Goal: Task Accomplishment & Management: Manage account settings

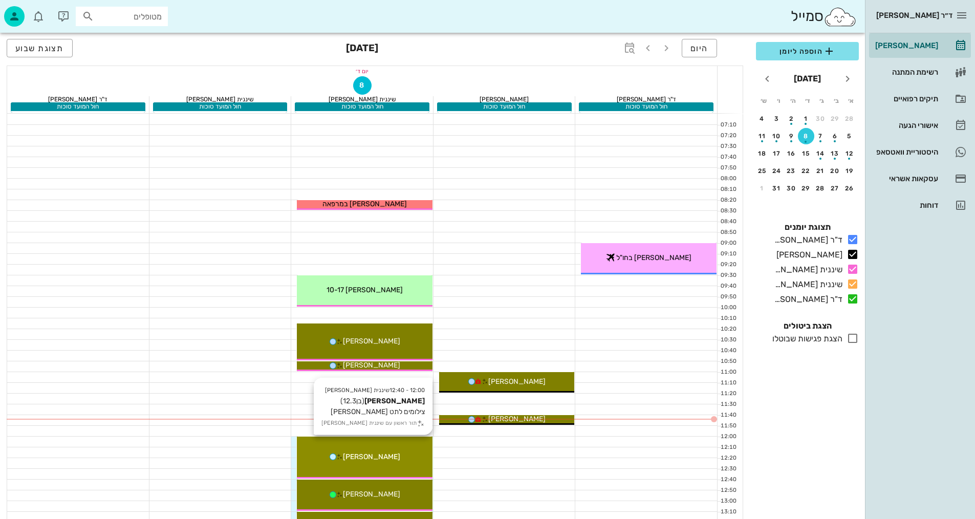
click at [408, 445] on div "12:00 - 12:40 שיננית [PERSON_NAME] (בן 12.3 ) צילומים לתט חוב [PERSON_NAME] תור…" at bounding box center [365, 458] width 136 height 42
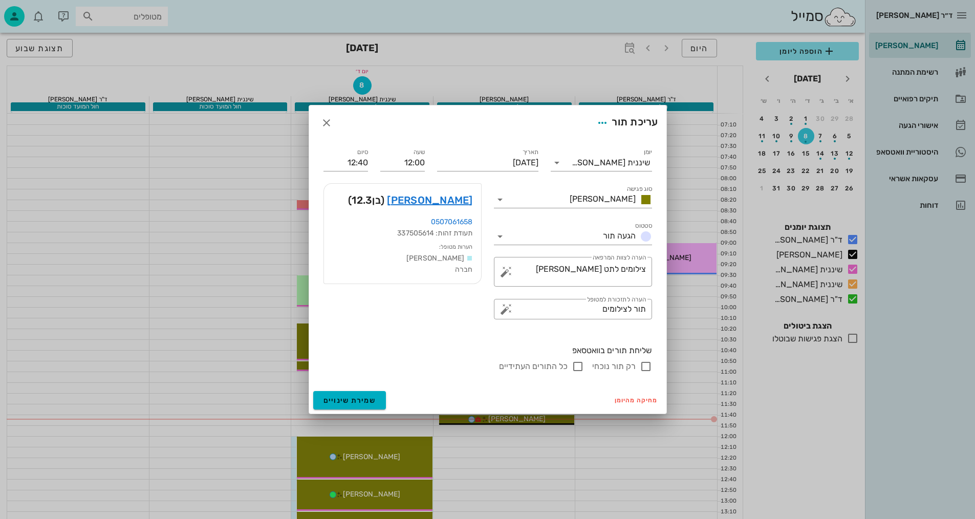
click at [408, 445] on div "ד״ר [PERSON_NAME] [PERSON_NAME] רשימת המתנה תיקים רפואיים אישורי הגעה היסטוריית…" at bounding box center [487, 508] width 975 height 1017
click at [460, 201] on link "[PERSON_NAME]" at bounding box center [429, 200] width 85 height 16
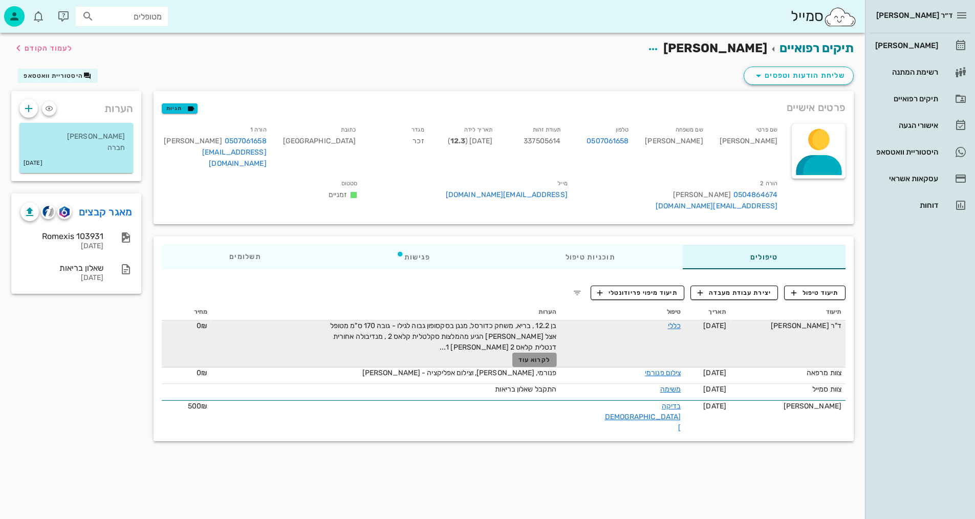
click at [550, 356] on span "לקרוא עוד" at bounding box center [535, 359] width 32 height 7
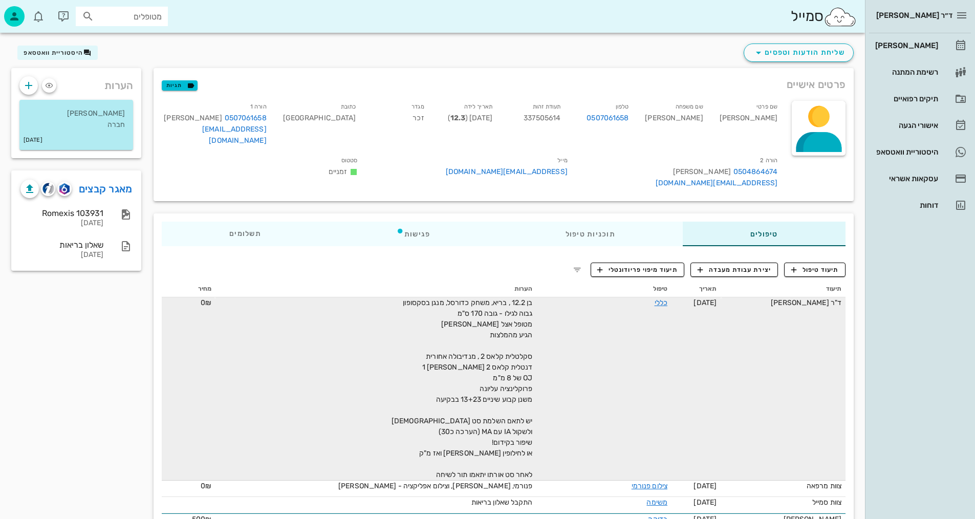
scroll to position [36, 0]
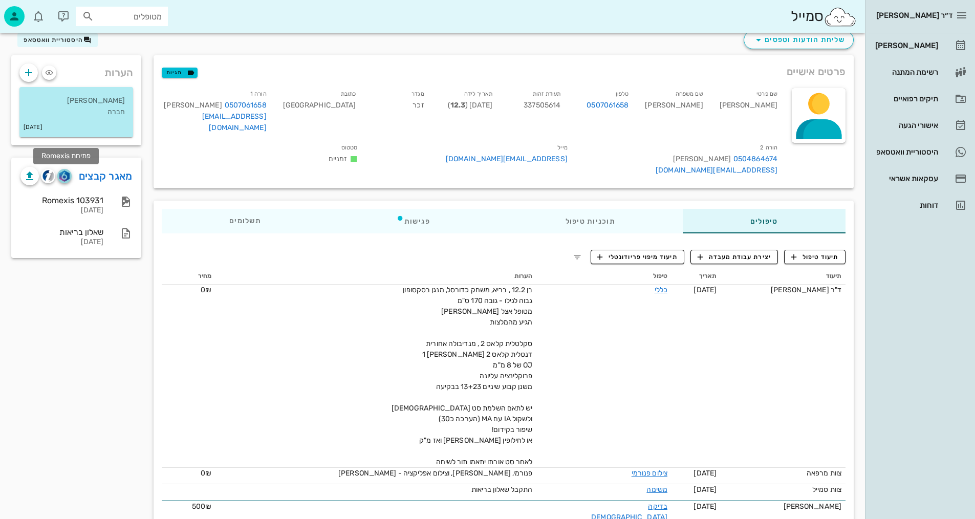
click at [63, 182] on button "button" at bounding box center [64, 176] width 14 height 14
click at [46, 180] on img "button" at bounding box center [48, 176] width 12 height 12
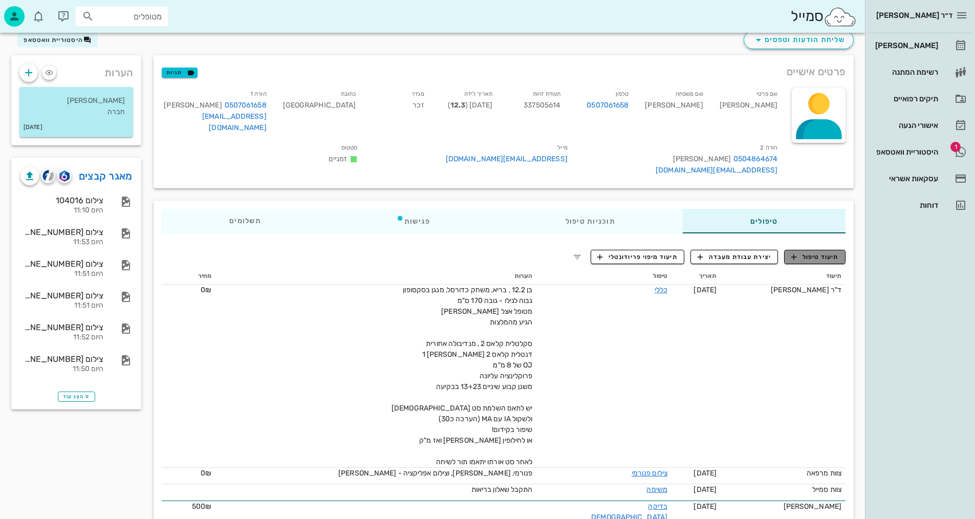
click at [824, 252] on span "תיעוד טיפול" at bounding box center [815, 256] width 48 height 9
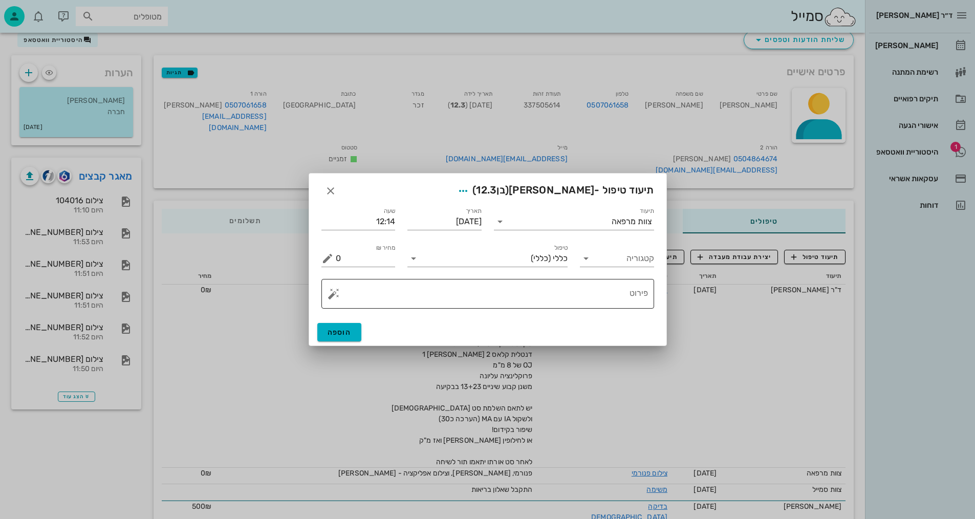
click at [569, 299] on textarea "פירוט" at bounding box center [492, 296] width 312 height 25
click at [508, 222] on input "תיעוד" at bounding box center [559, 221] width 103 height 16
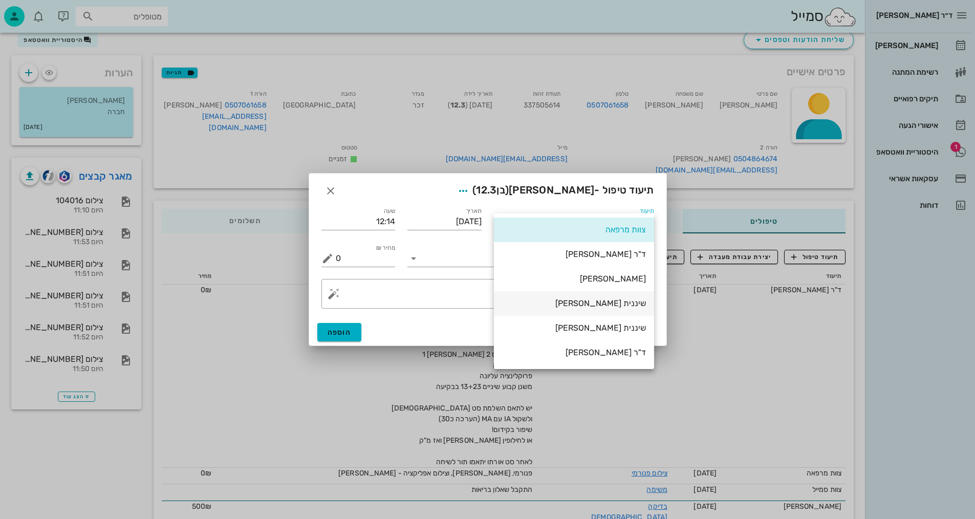
click at [618, 308] on div "שיננית [PERSON_NAME]" at bounding box center [574, 303] width 144 height 10
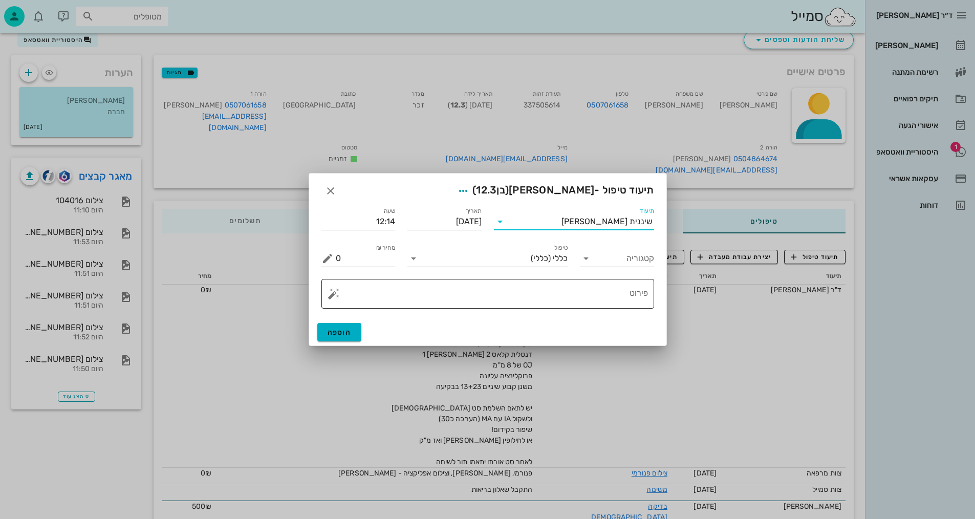
click at [614, 292] on textarea "פירוט" at bounding box center [492, 296] width 312 height 25
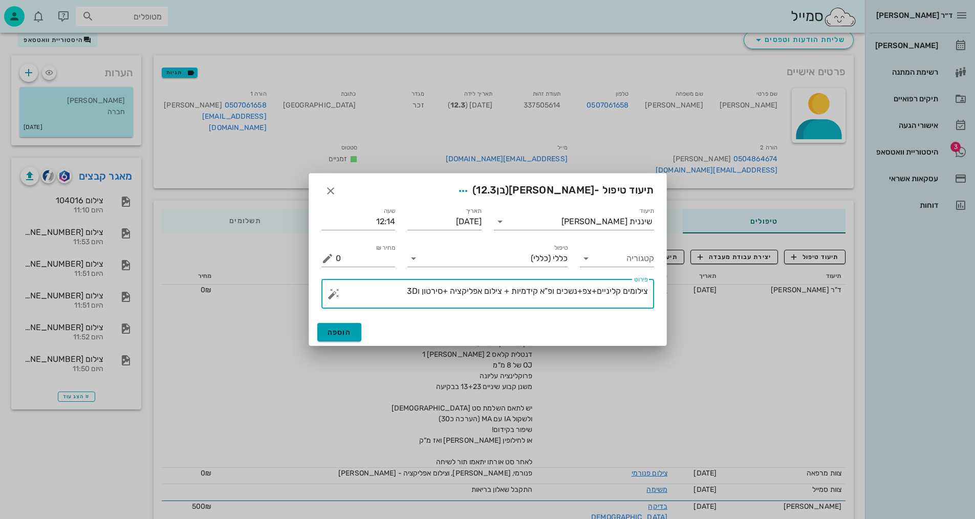
type textarea "צילומים קליניים+צפ+נשכים ופ"א קידמיות + צילום אפליקציה +סירטון ו3D"
click at [339, 330] on span "הוספה" at bounding box center [340, 332] width 24 height 9
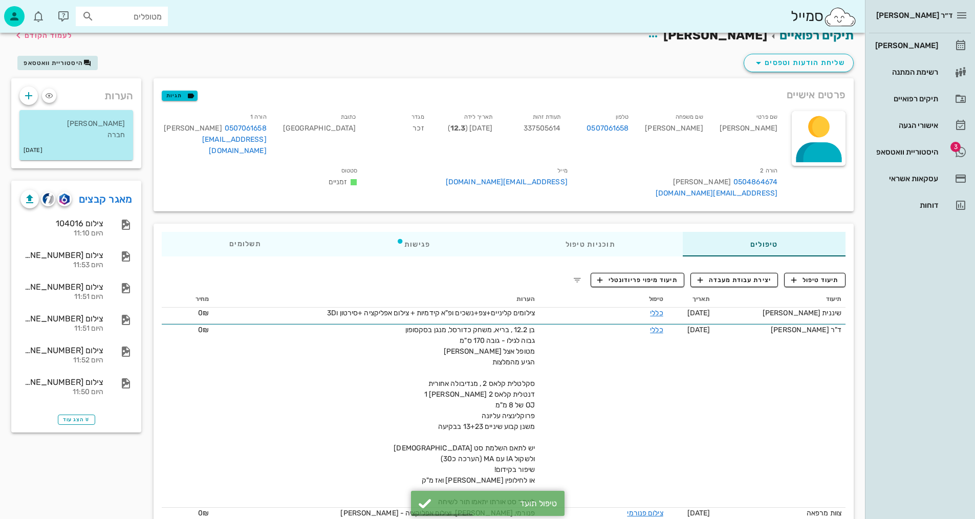
scroll to position [0, 0]
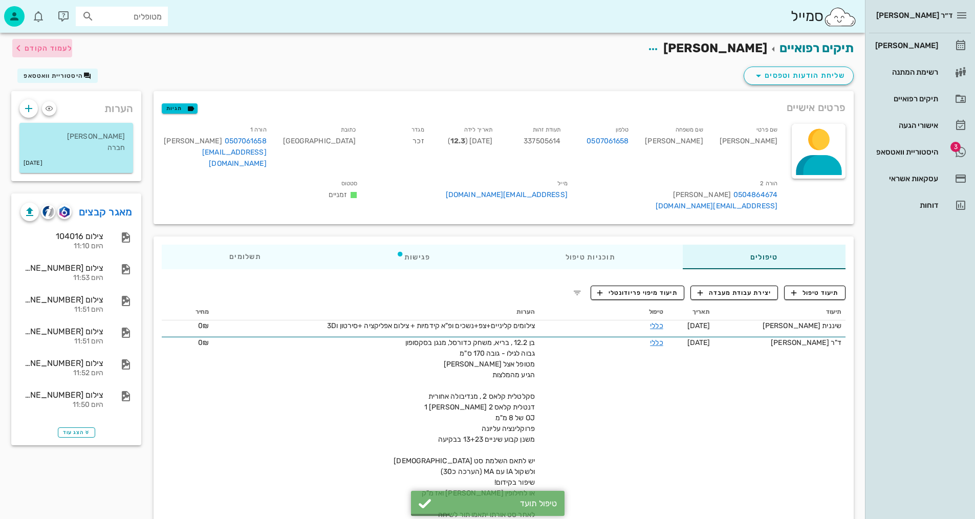
click at [33, 48] on span "לעמוד הקודם" at bounding box center [49, 48] width 48 height 9
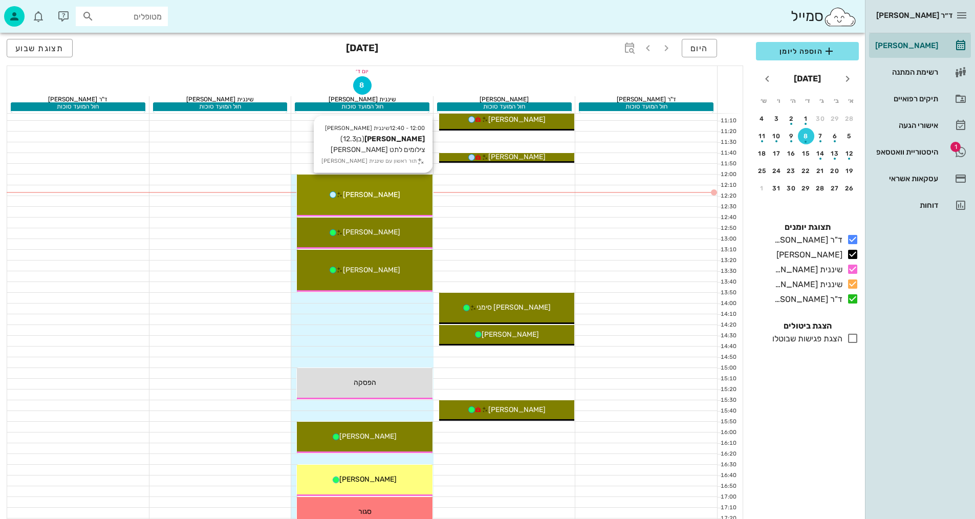
scroll to position [154, 0]
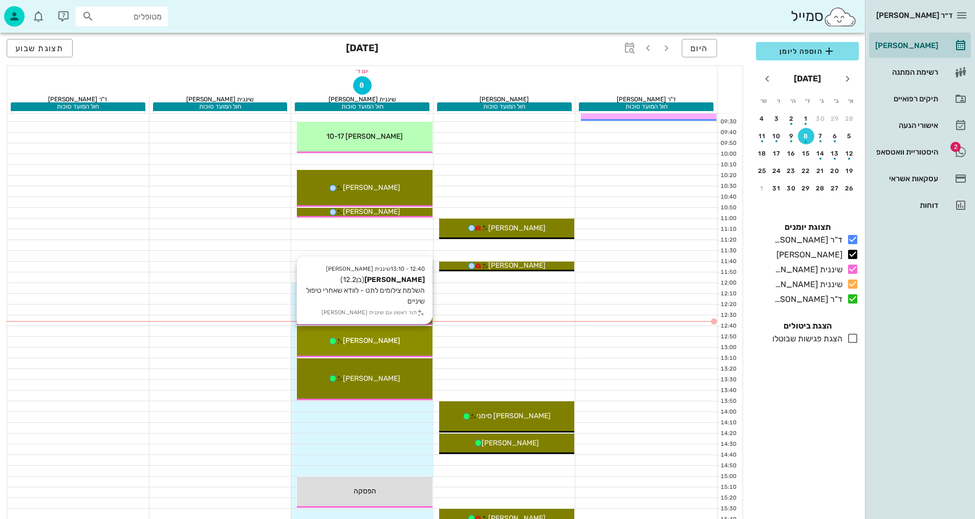
click at [392, 343] on div "[PERSON_NAME]" at bounding box center [365, 340] width 136 height 11
click at [392, 343] on div "ד״ר [PERSON_NAME] [PERSON_NAME] רשימת המתנה תיקים רפואיים אישורי הגעה 2 היסטורי…" at bounding box center [487, 354] width 975 height 1017
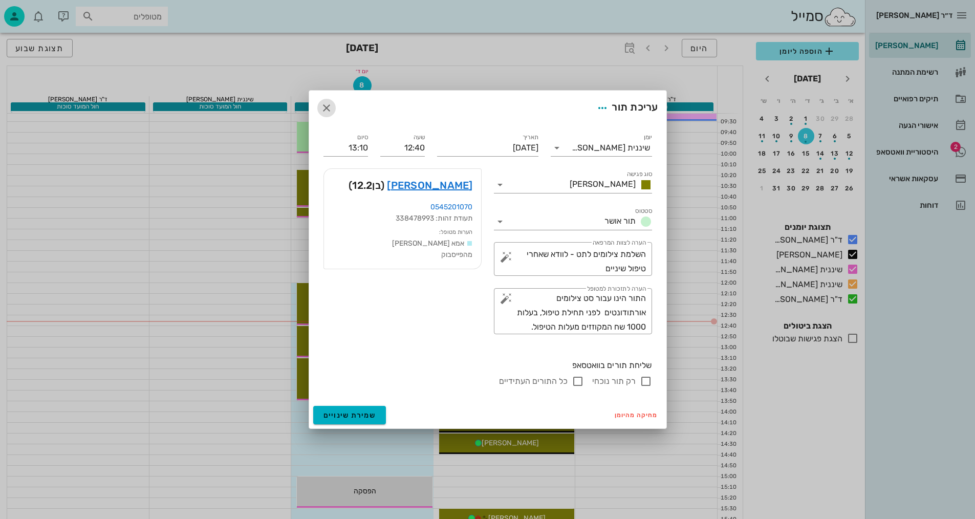
click at [325, 103] on icon "button" at bounding box center [326, 108] width 12 height 12
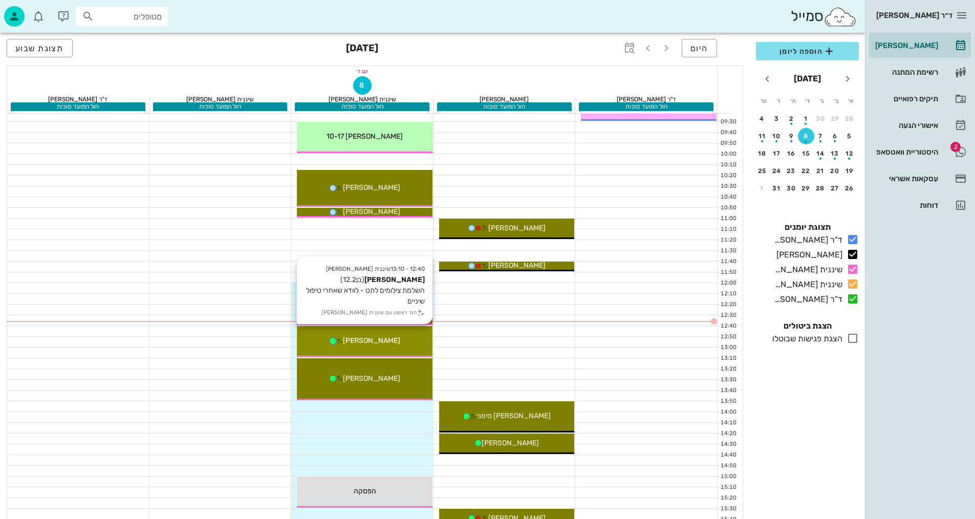
drag, startPoint x: 353, startPoint y: 340, endPoint x: 382, endPoint y: 337, distance: 29.3
click at [382, 337] on span "[PERSON_NAME]" at bounding box center [371, 340] width 57 height 9
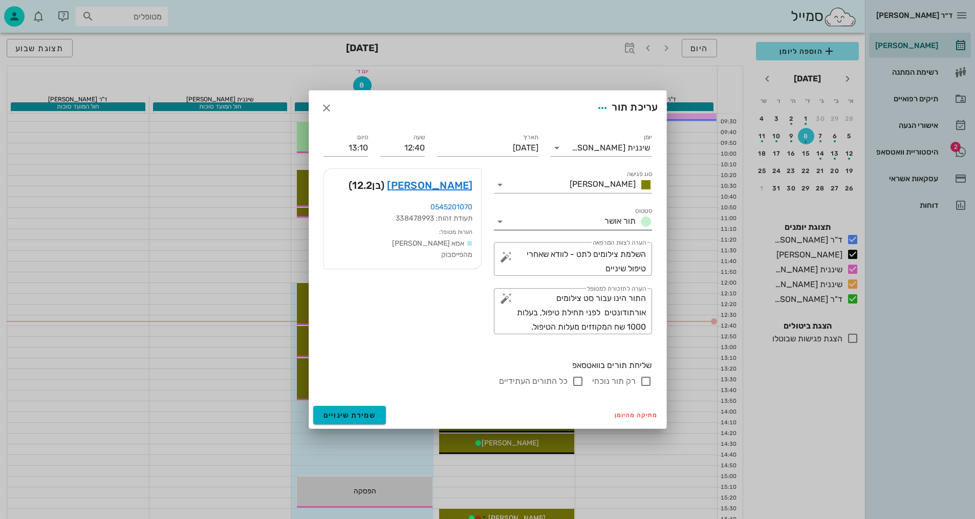
click at [610, 222] on span "תור אושר" at bounding box center [620, 221] width 31 height 10
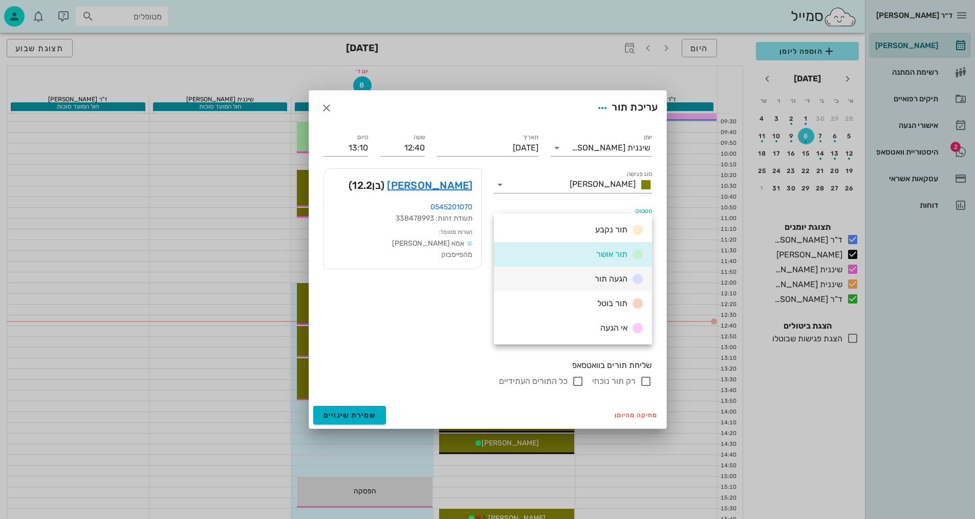
click at [615, 280] on span "הגעה תור" at bounding box center [611, 279] width 33 height 10
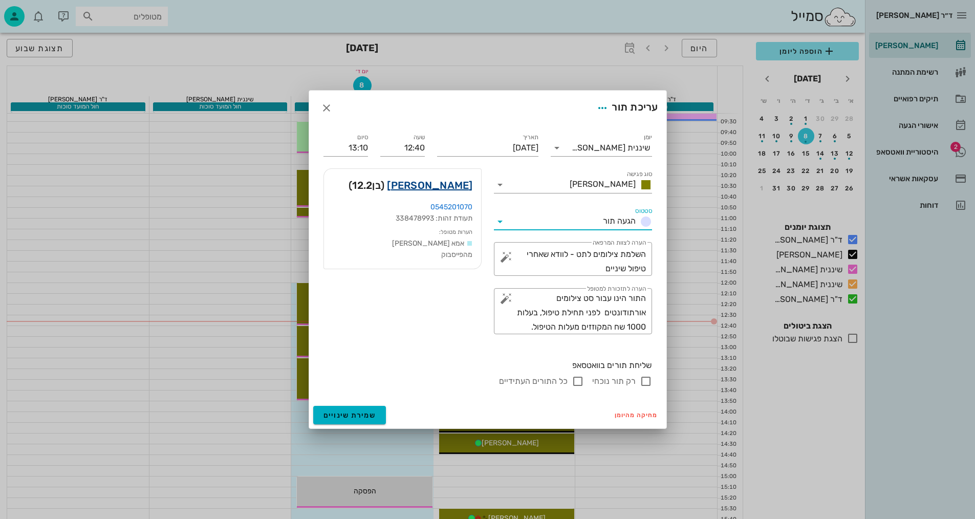
click at [449, 185] on link "[PERSON_NAME]" at bounding box center [429, 185] width 85 height 16
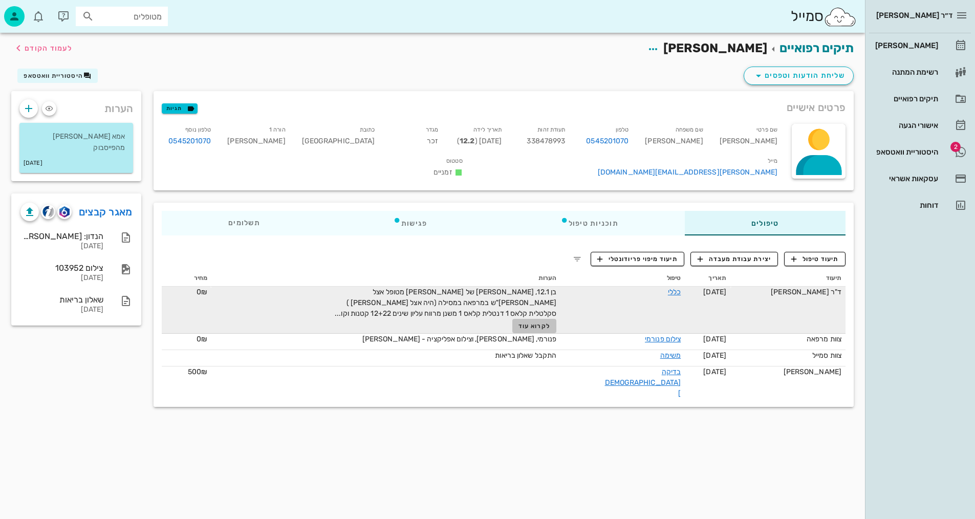
click at [549, 322] on span "לקרוא עוד" at bounding box center [535, 325] width 32 height 7
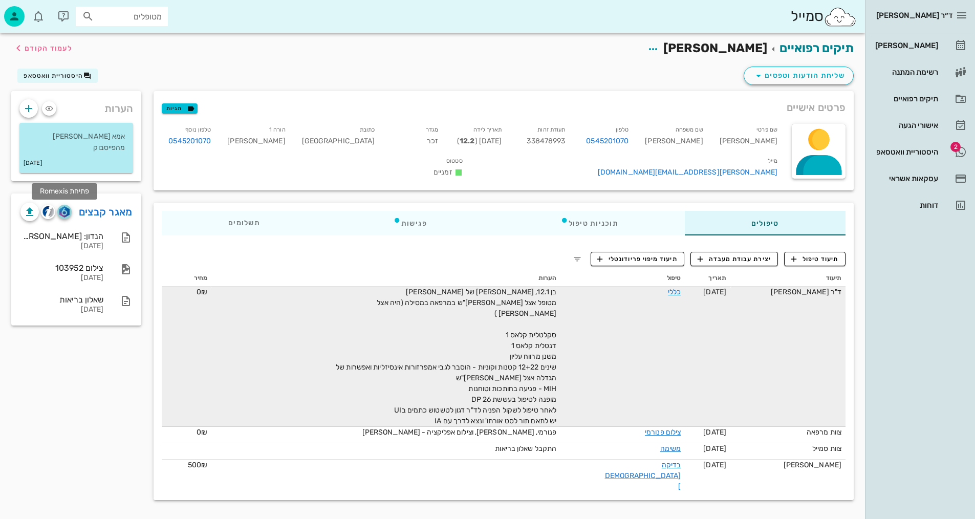
click at [64, 211] on img "button" at bounding box center [64, 211] width 10 height 11
click at [49, 210] on img "button" at bounding box center [48, 212] width 12 height 12
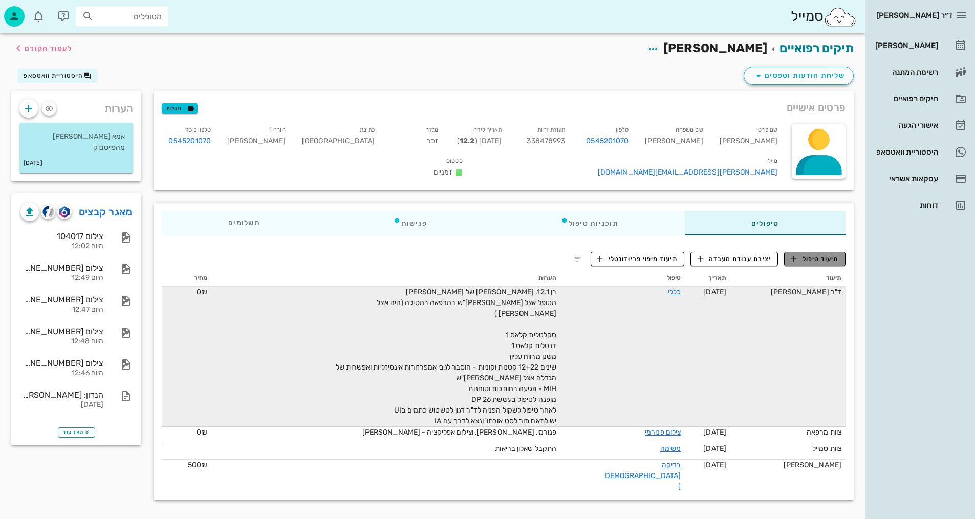
click at [824, 254] on span "תיעוד טיפול" at bounding box center [815, 258] width 48 height 9
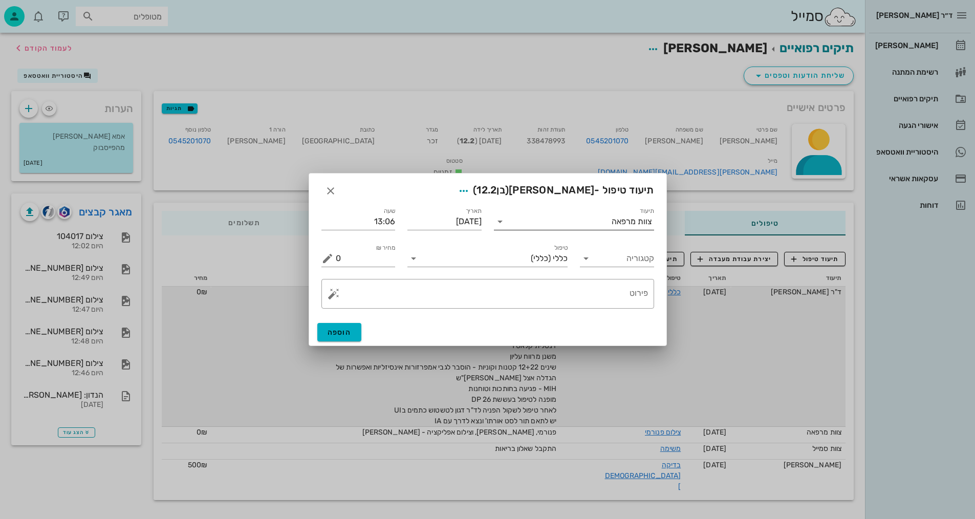
click at [617, 217] on div "צוות מרפאה" at bounding box center [632, 221] width 40 height 9
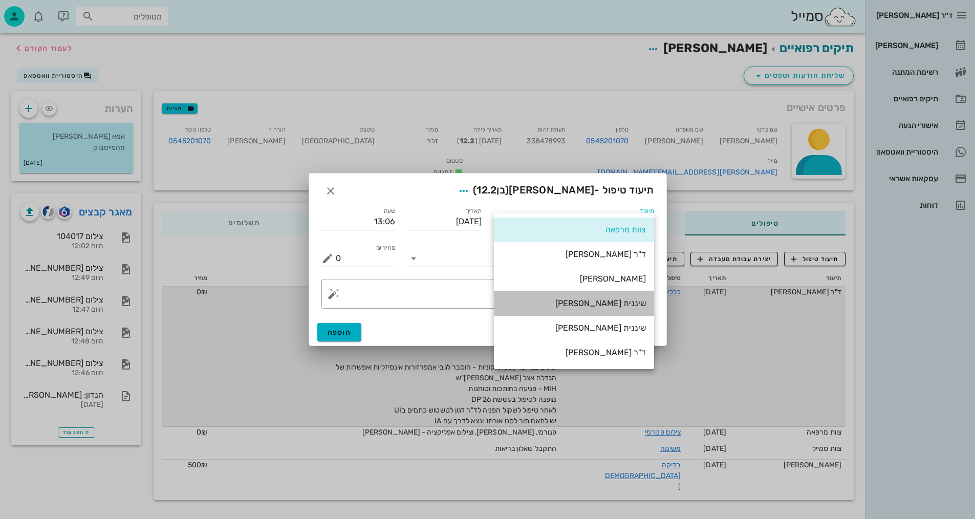
click at [623, 303] on div "שיננית [PERSON_NAME]" at bounding box center [574, 303] width 144 height 10
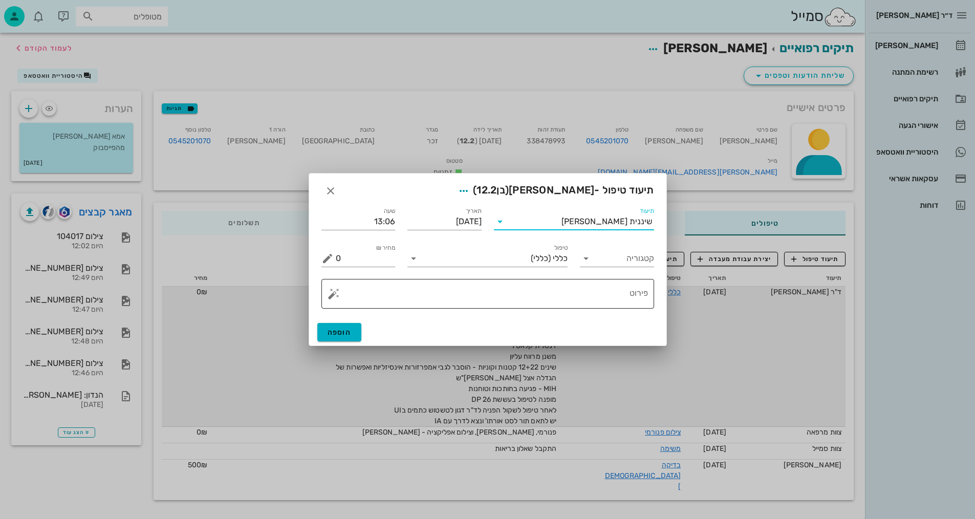
click at [562, 297] on textarea "פירוט" at bounding box center [492, 296] width 312 height 25
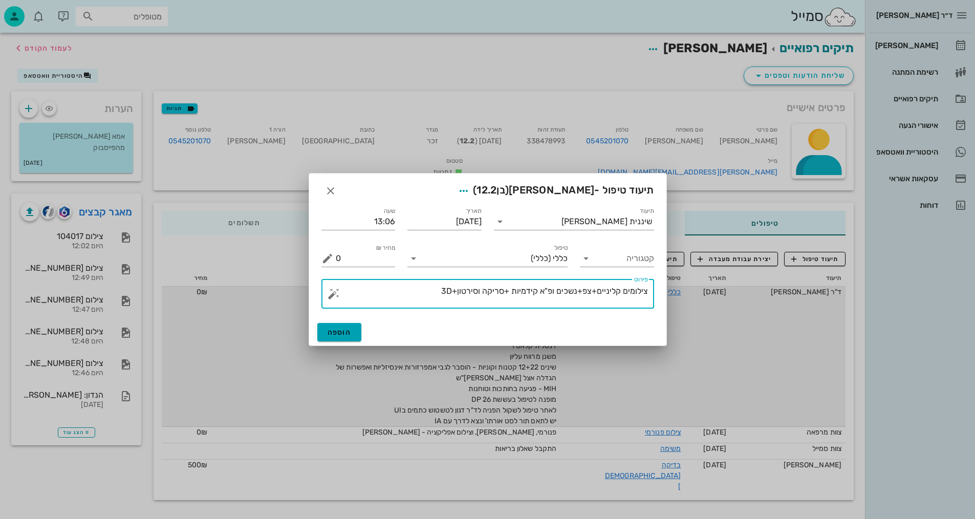
type textarea "צילומים קליניים+צפ+נשכים ופ"א קידמיות +סריקה וסירטון+3D"
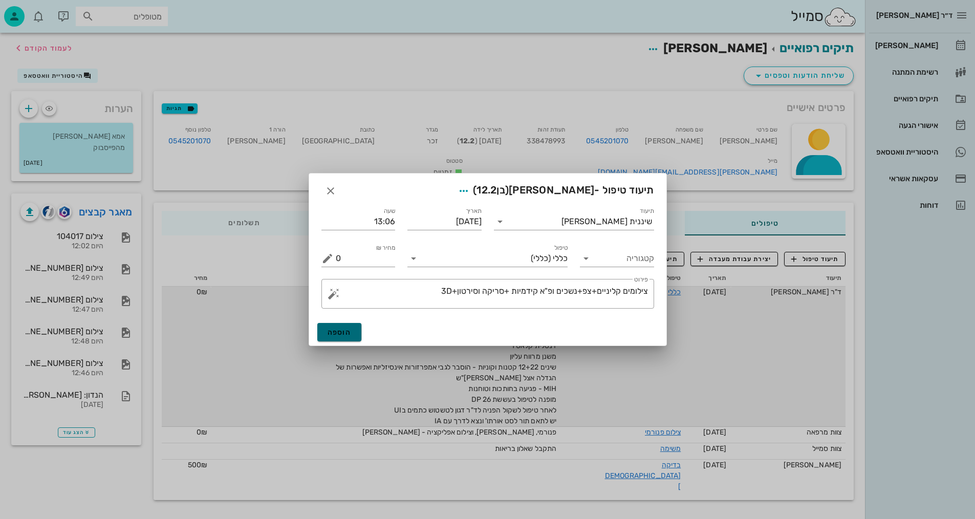
click at [351, 332] on span "הוספה" at bounding box center [340, 332] width 24 height 9
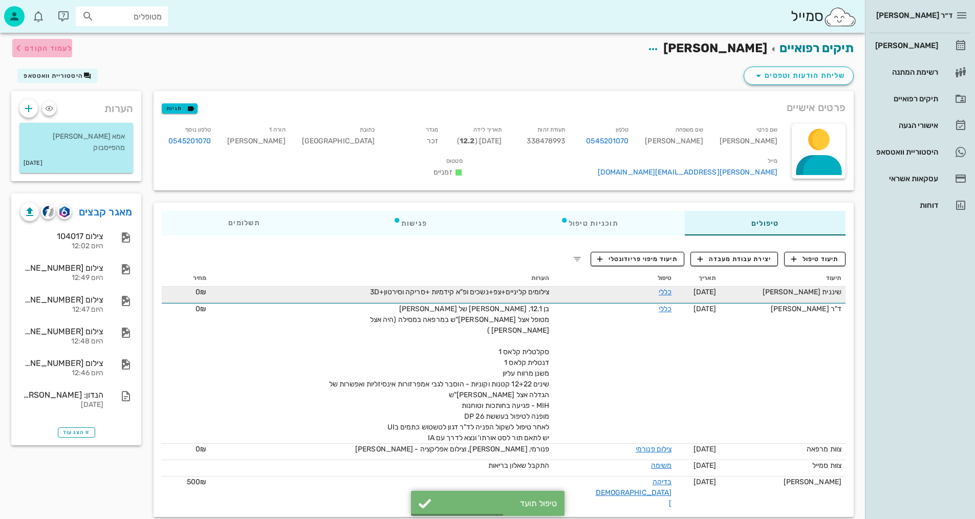
click at [61, 47] on span "לעמוד הקודם" at bounding box center [49, 48] width 48 height 9
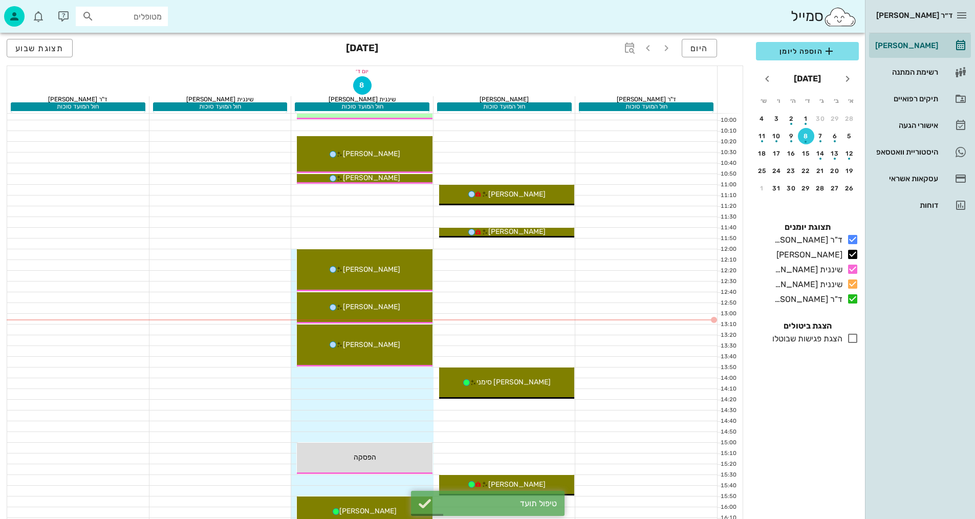
scroll to position [256, 0]
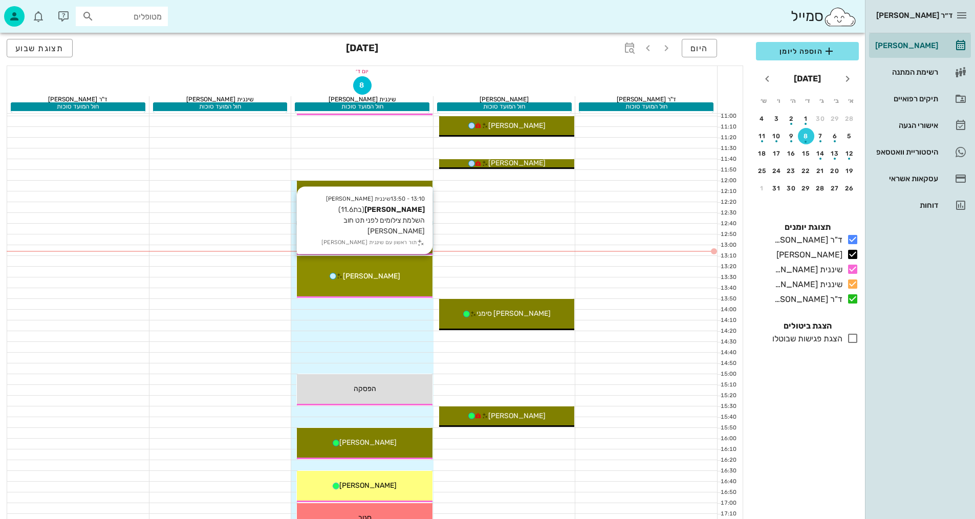
click at [378, 279] on span "[PERSON_NAME]" at bounding box center [371, 276] width 57 height 9
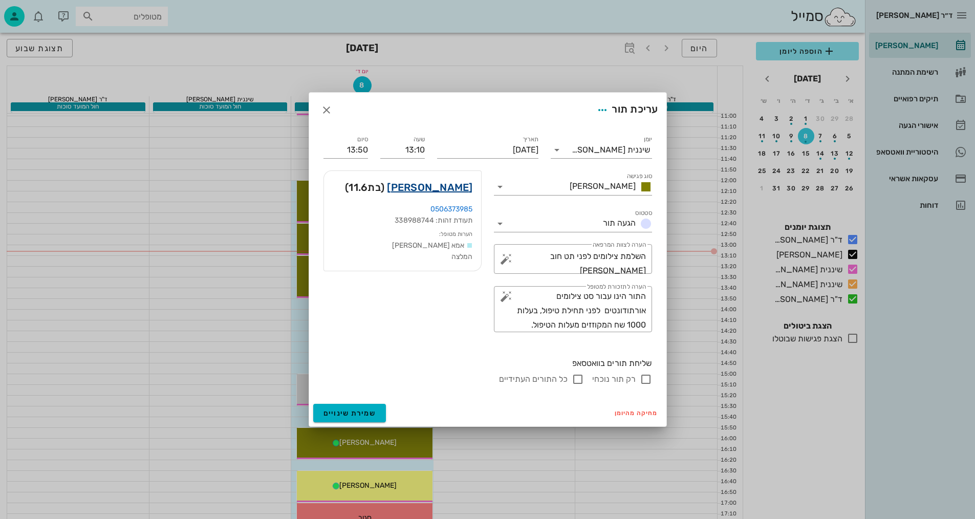
click at [457, 186] on link "[PERSON_NAME]" at bounding box center [429, 187] width 85 height 16
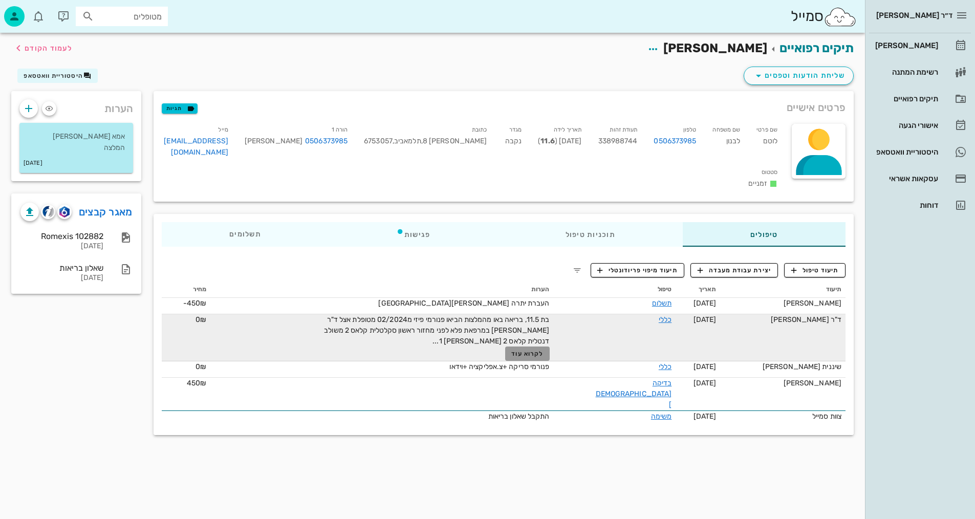
click at [543, 357] on span "לקרוא עוד" at bounding box center [527, 353] width 32 height 7
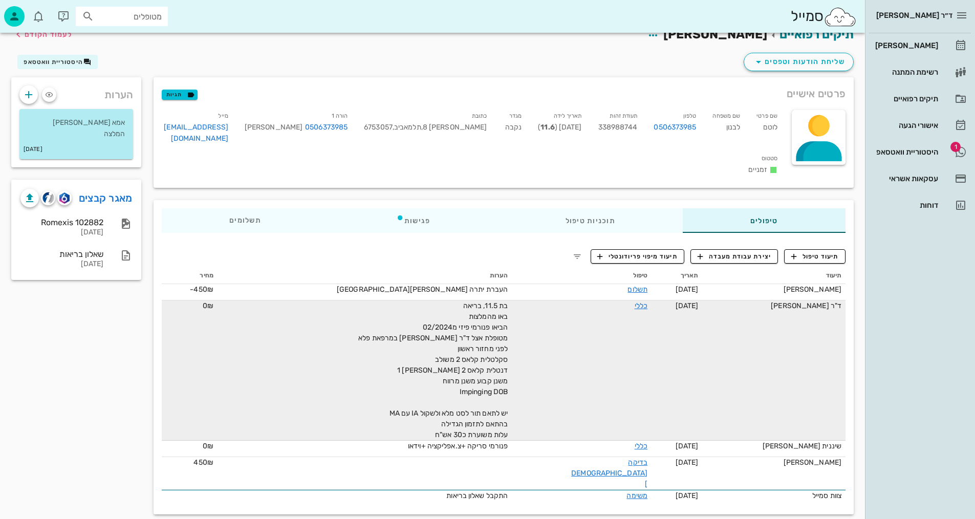
scroll to position [20, 0]
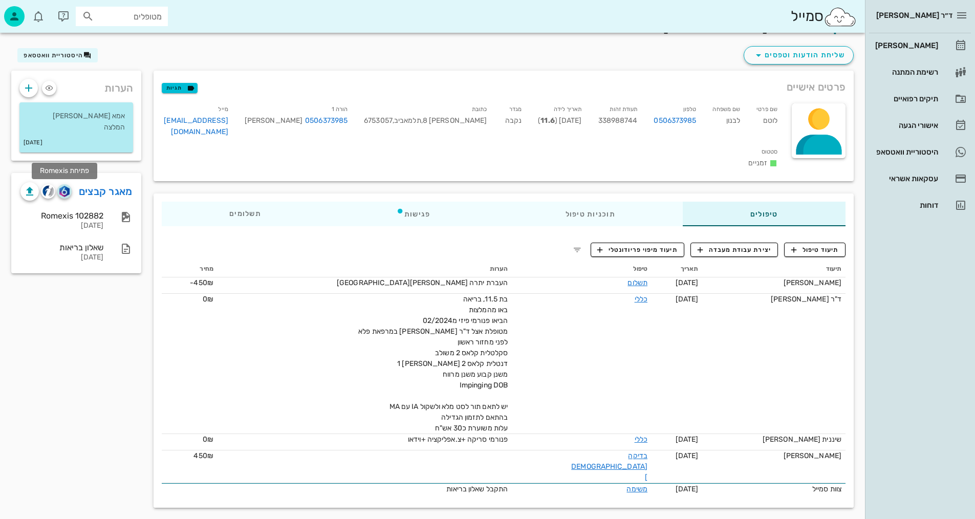
click at [65, 191] on img "button" at bounding box center [64, 191] width 10 height 11
drag, startPoint x: 49, startPoint y: 190, endPoint x: 60, endPoint y: 193, distance: 11.5
click at [49, 190] on img "button" at bounding box center [48, 191] width 12 height 12
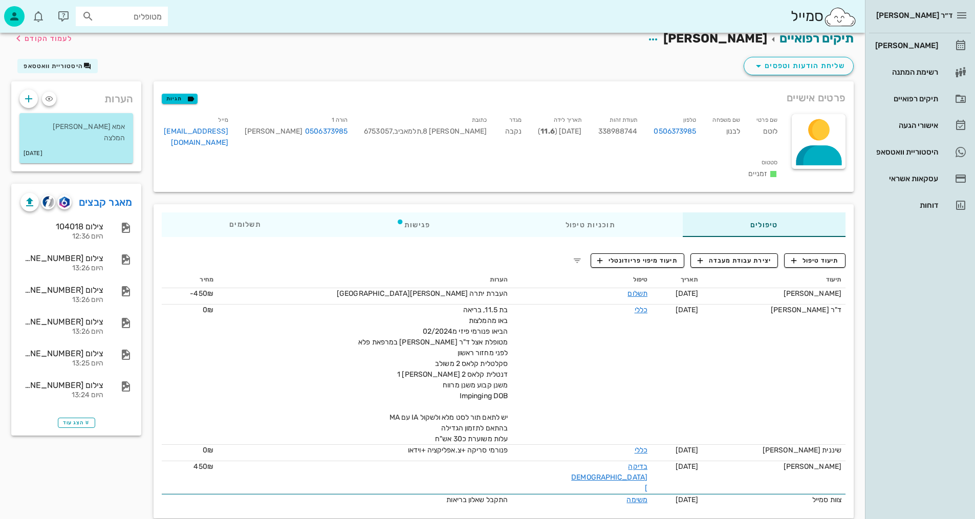
scroll to position [0, 0]
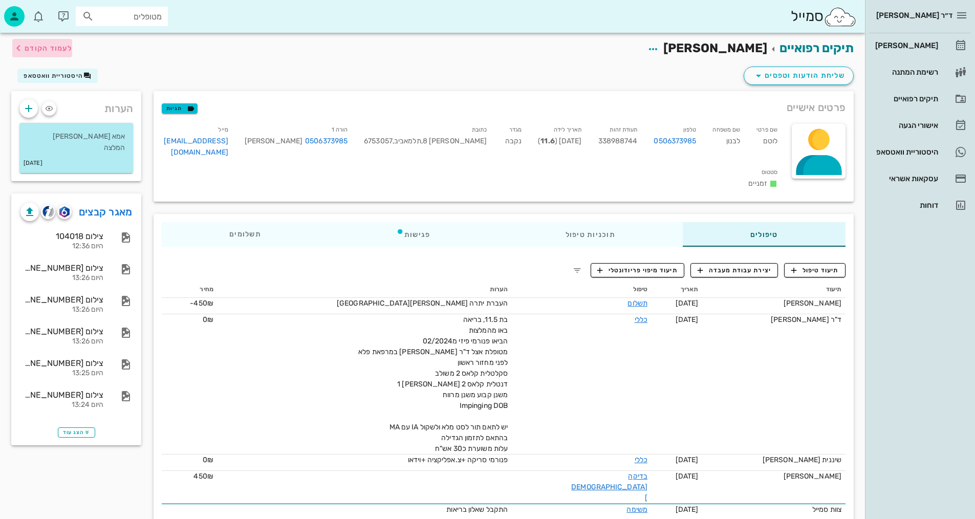
click at [37, 47] on span "לעמוד הקודם" at bounding box center [49, 48] width 48 height 9
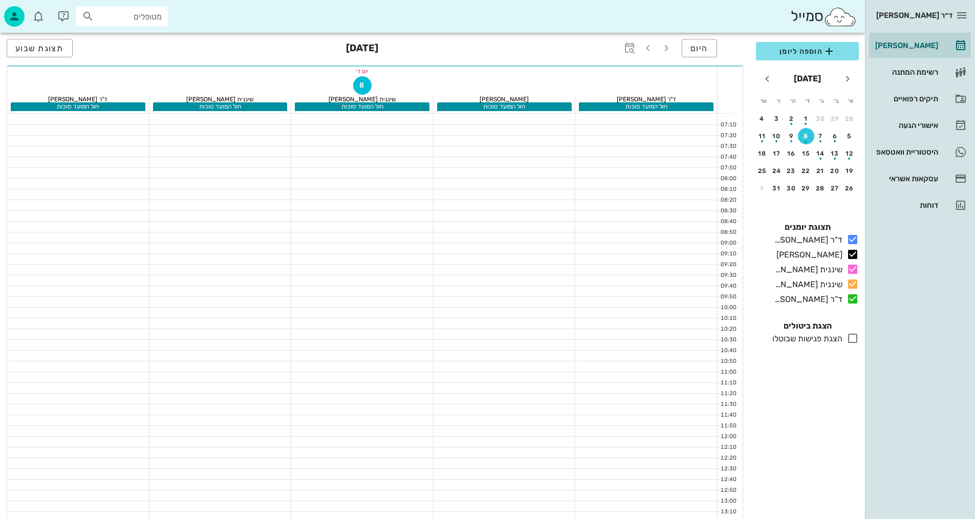
scroll to position [256, 0]
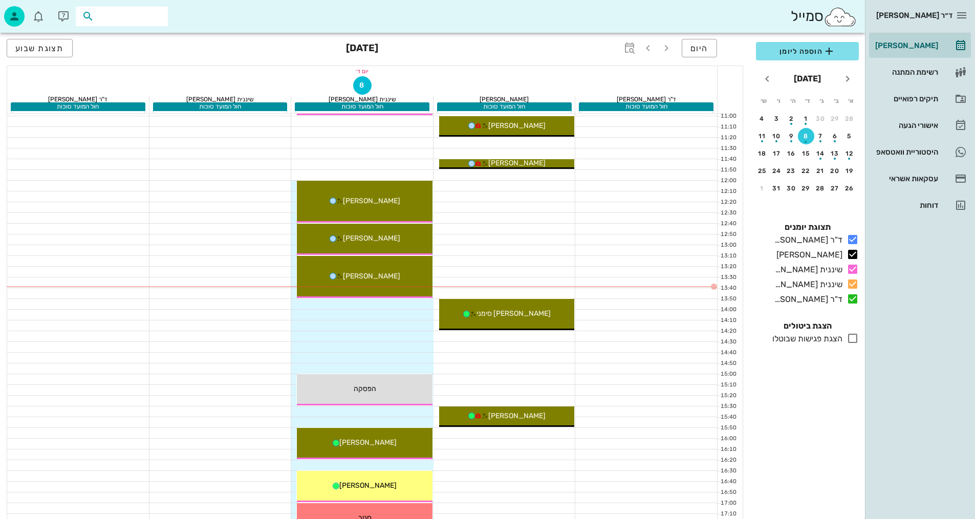
click at [125, 18] on input "text" at bounding box center [129, 16] width 66 height 13
type input "[PERSON_NAME]"
click at [134, 38] on div "[PERSON_NAME] 217484625" at bounding box center [103, 39] width 113 height 8
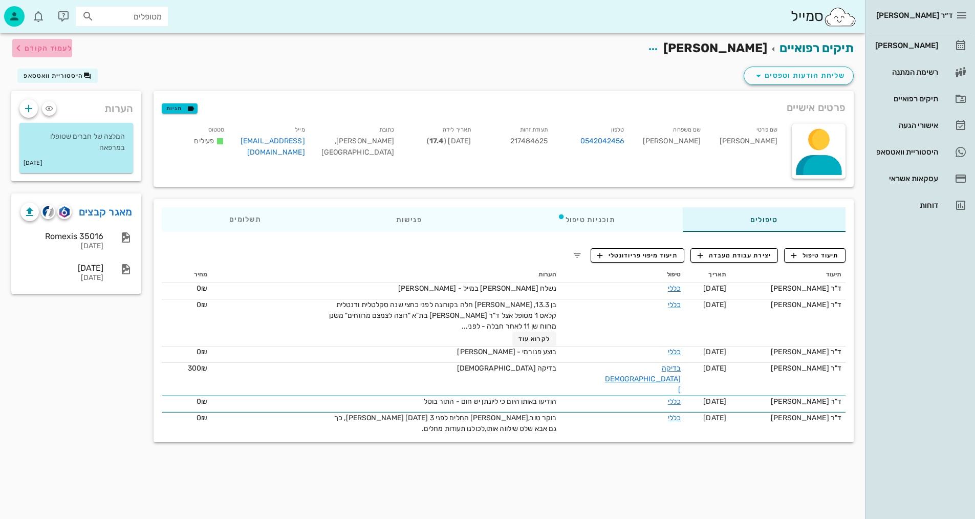
click at [24, 47] on icon "button" at bounding box center [18, 48] width 12 height 12
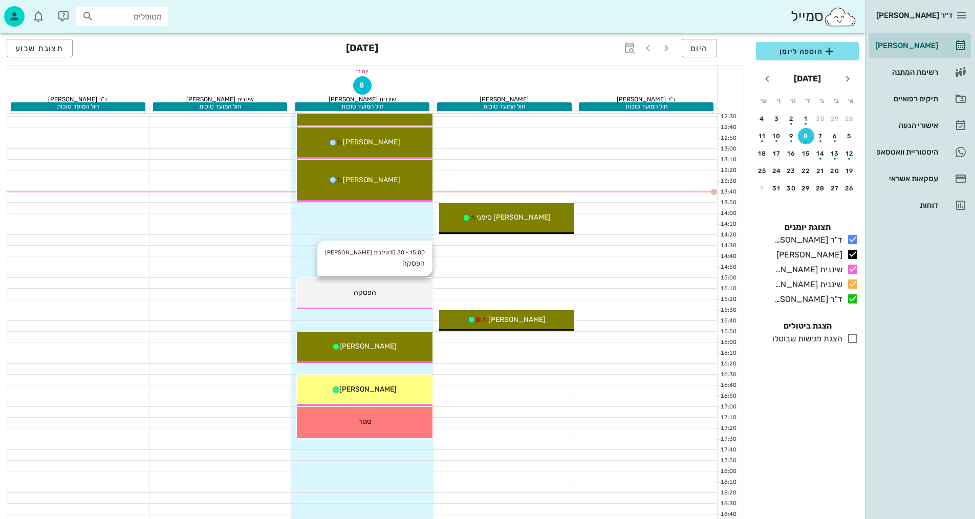
scroll to position [358, 0]
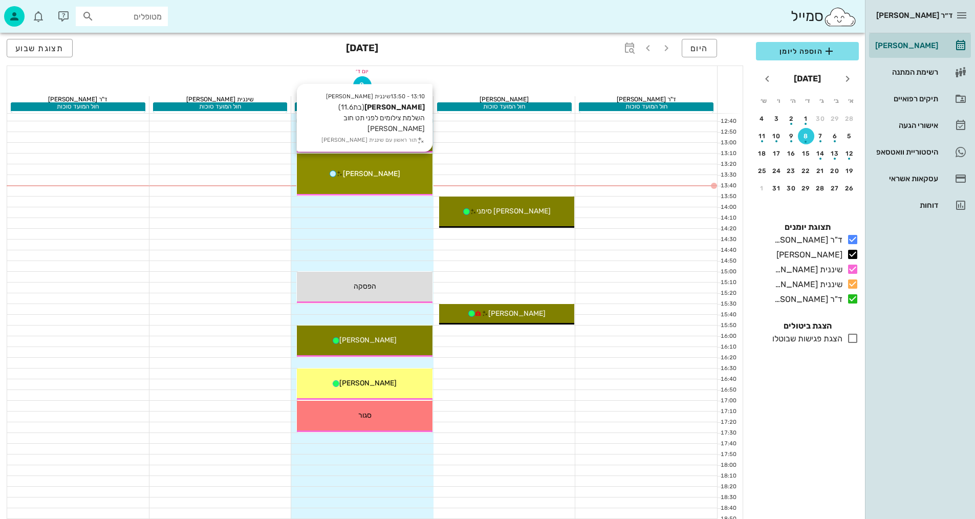
click at [393, 168] on div "[PERSON_NAME]" at bounding box center [365, 173] width 136 height 11
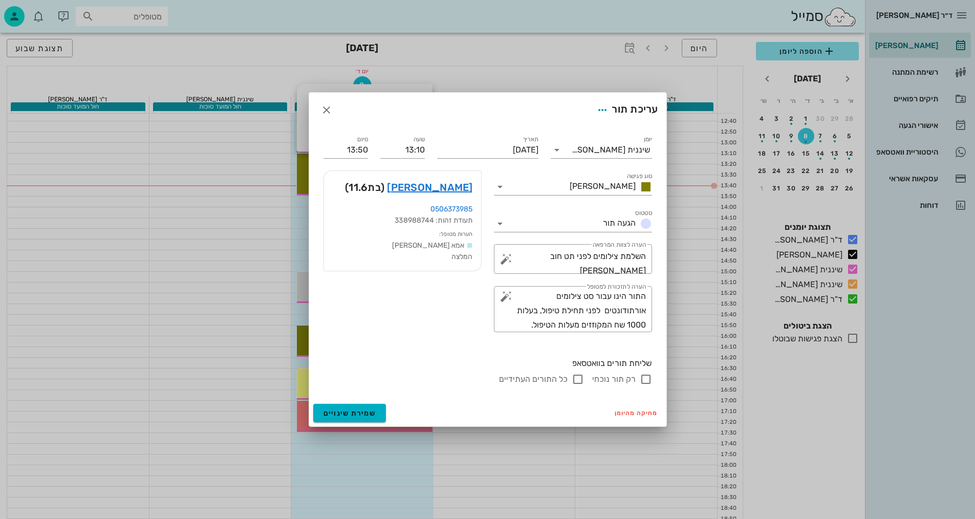
click at [393, 168] on div "ד״ר [PERSON_NAME] [PERSON_NAME] רשימת המתנה תיקים רפואיים אישורי הגעה היסטוריית…" at bounding box center [487, 150] width 975 height 1017
click at [467, 177] on div "[PERSON_NAME] (בת 11.6 )" at bounding box center [402, 187] width 157 height 33
click at [459, 189] on link "[PERSON_NAME]" at bounding box center [429, 187] width 85 height 16
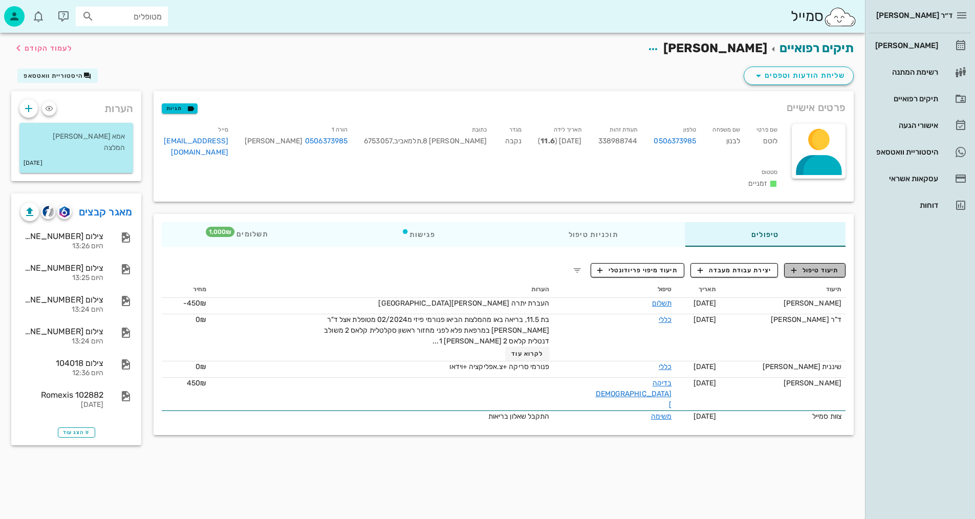
click at [821, 275] on span "תיעוד טיפול" at bounding box center [815, 270] width 48 height 9
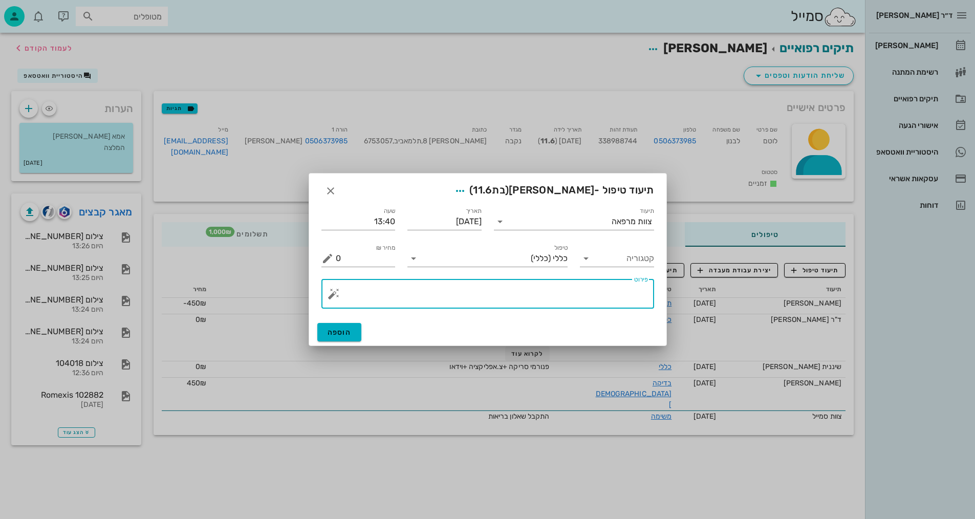
click at [629, 288] on textarea "פירוט" at bounding box center [492, 296] width 312 height 25
type textarea "צילומים קליניים+צפ+נשכים ופ"א קידמיות+3D"
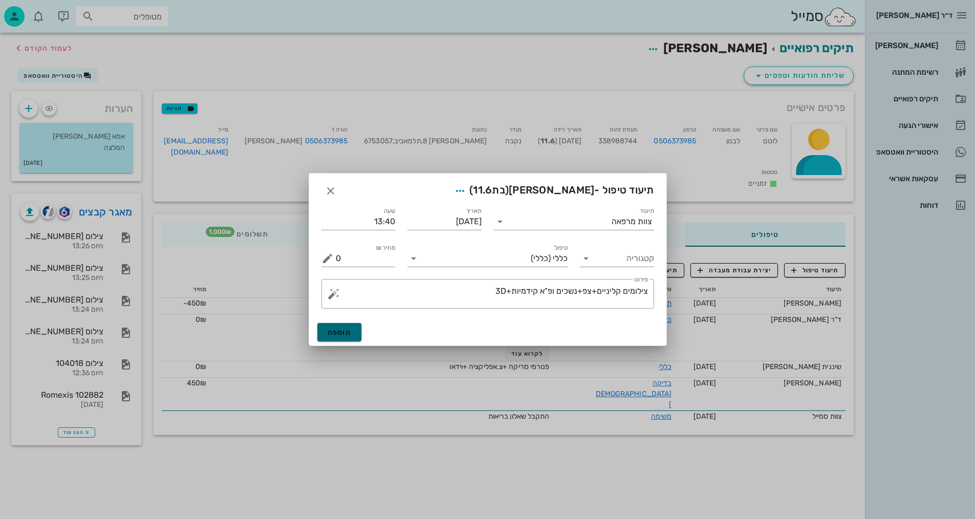
click at [351, 332] on button "הוספה" at bounding box center [339, 332] width 45 height 18
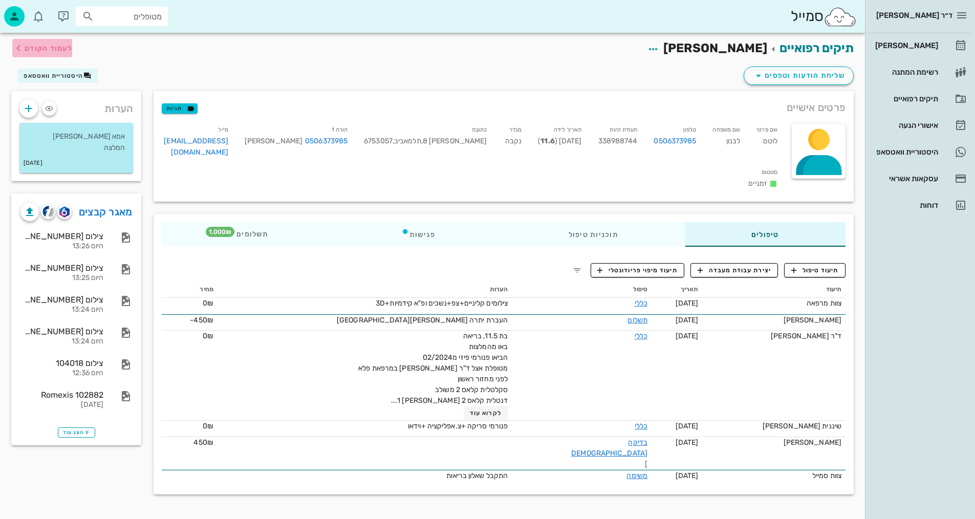
click at [25, 51] on span "לעמוד הקודם" at bounding box center [49, 48] width 48 height 9
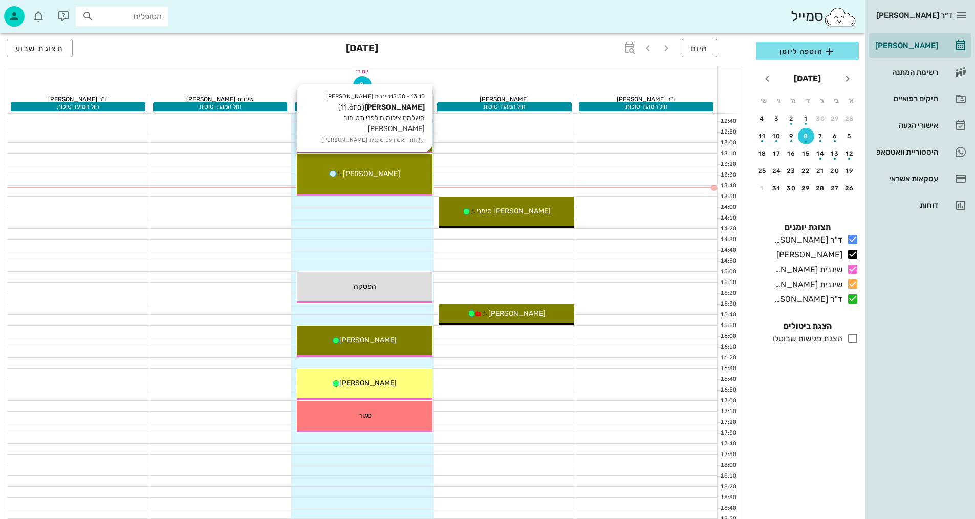
click at [421, 169] on div "[PERSON_NAME]" at bounding box center [365, 173] width 136 height 11
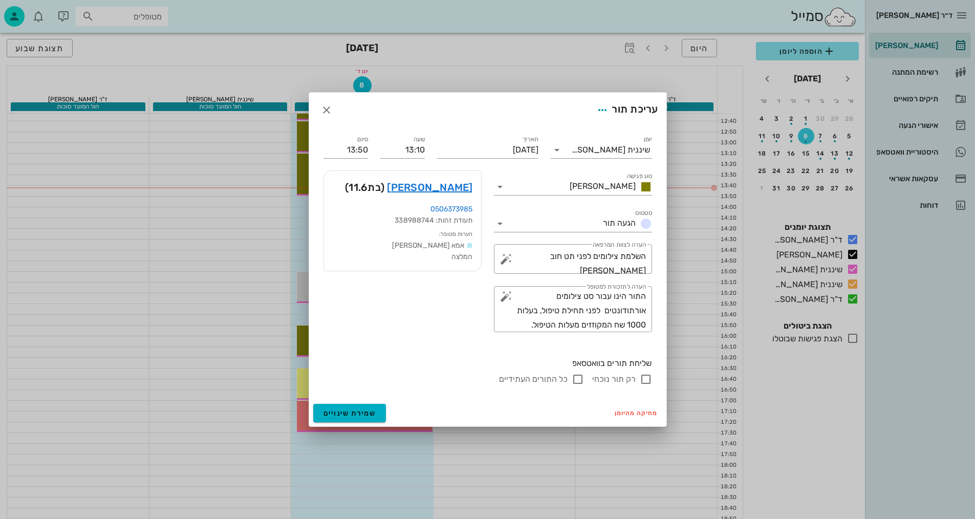
click at [428, 174] on div "ד״ר [PERSON_NAME] [PERSON_NAME] רשימת המתנה תיקים רפואיים אישורי הגעה היסטוריית…" at bounding box center [487, 150] width 975 height 1017
click at [456, 190] on link "[PERSON_NAME]" at bounding box center [429, 187] width 85 height 16
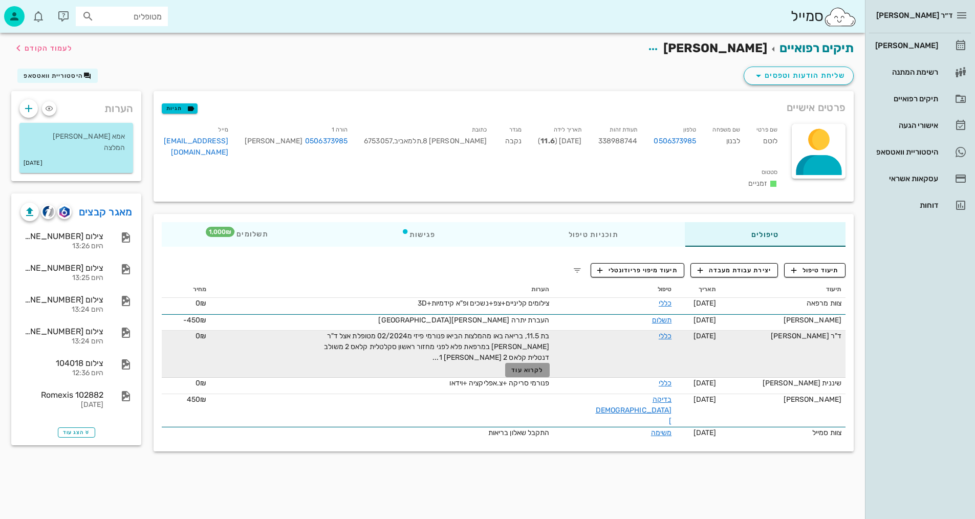
click at [550, 377] on button "לקרוא עוד" at bounding box center [527, 370] width 45 height 14
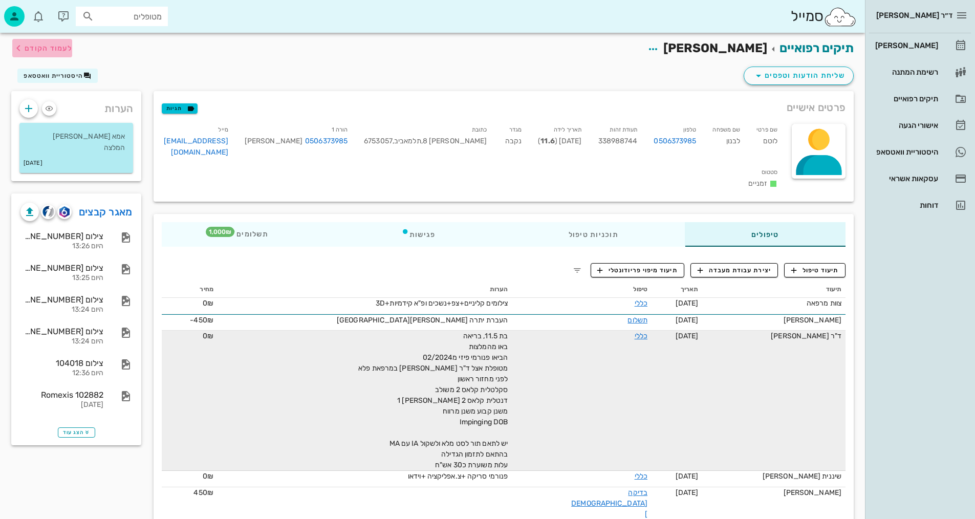
click at [20, 52] on icon "button" at bounding box center [18, 48] width 12 height 12
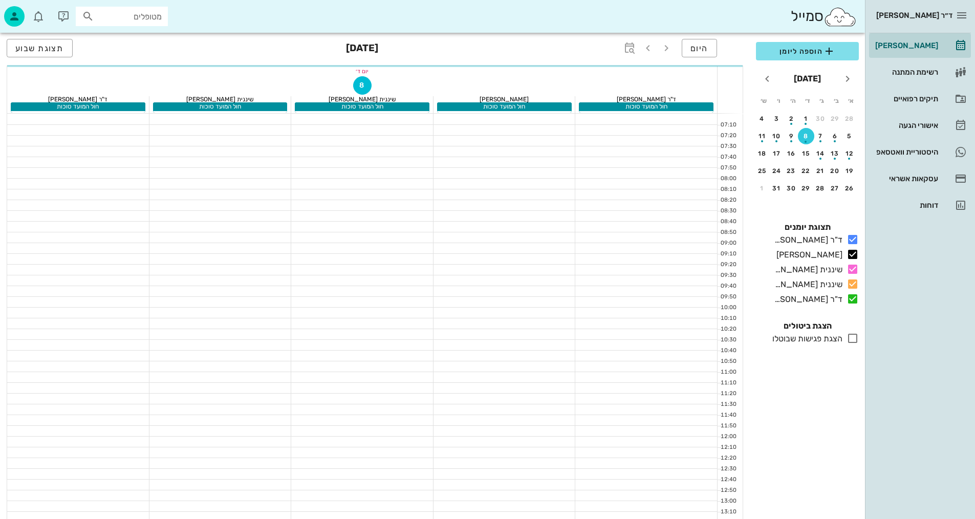
scroll to position [358, 0]
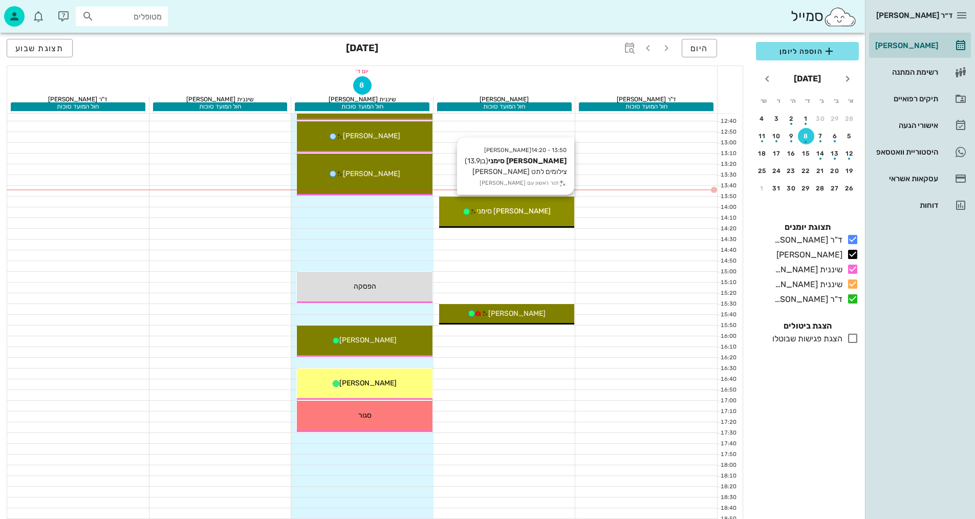
click at [513, 213] on span "[PERSON_NAME] סימני" at bounding box center [514, 211] width 74 height 9
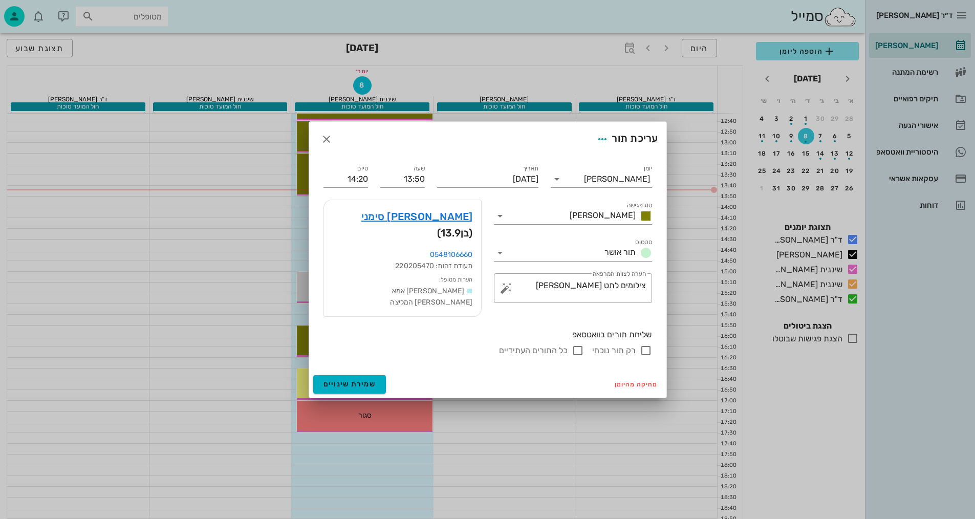
click at [514, 213] on div "ד״ר [PERSON_NAME] [PERSON_NAME] רשימת המתנה תיקים רפואיים אישורי הגעה היסטוריית…" at bounding box center [487, 150] width 975 height 1017
click at [466, 222] on link "[PERSON_NAME] סימני" at bounding box center [417, 216] width 112 height 16
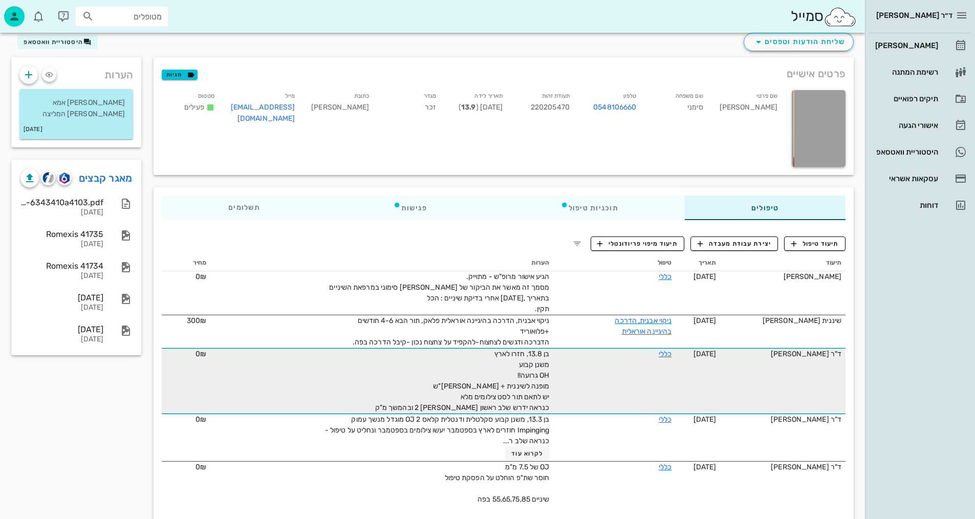
scroll to position [51, 0]
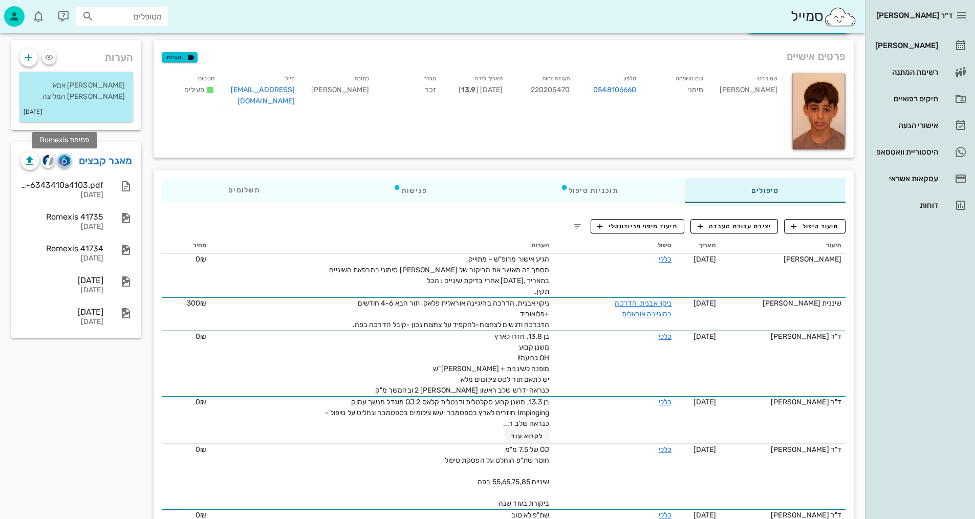
click at [63, 162] on img "button" at bounding box center [64, 160] width 10 height 11
click at [48, 159] on img "button" at bounding box center [48, 161] width 12 height 12
